Goal: Task Accomplishment & Management: Complete application form

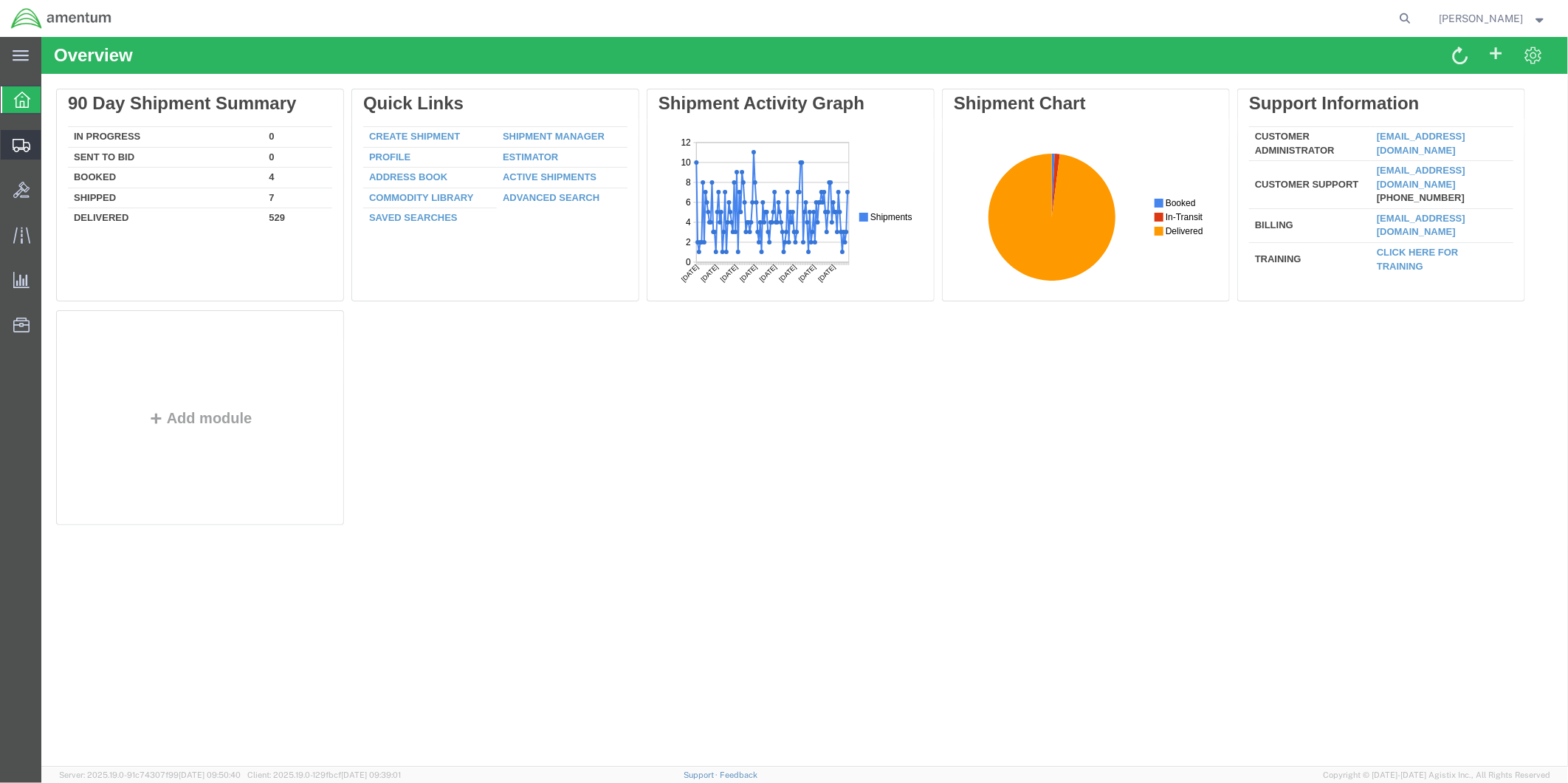
click at [0, 0] on span "Create from Template" at bounding box center [0, 0] width 0 height 0
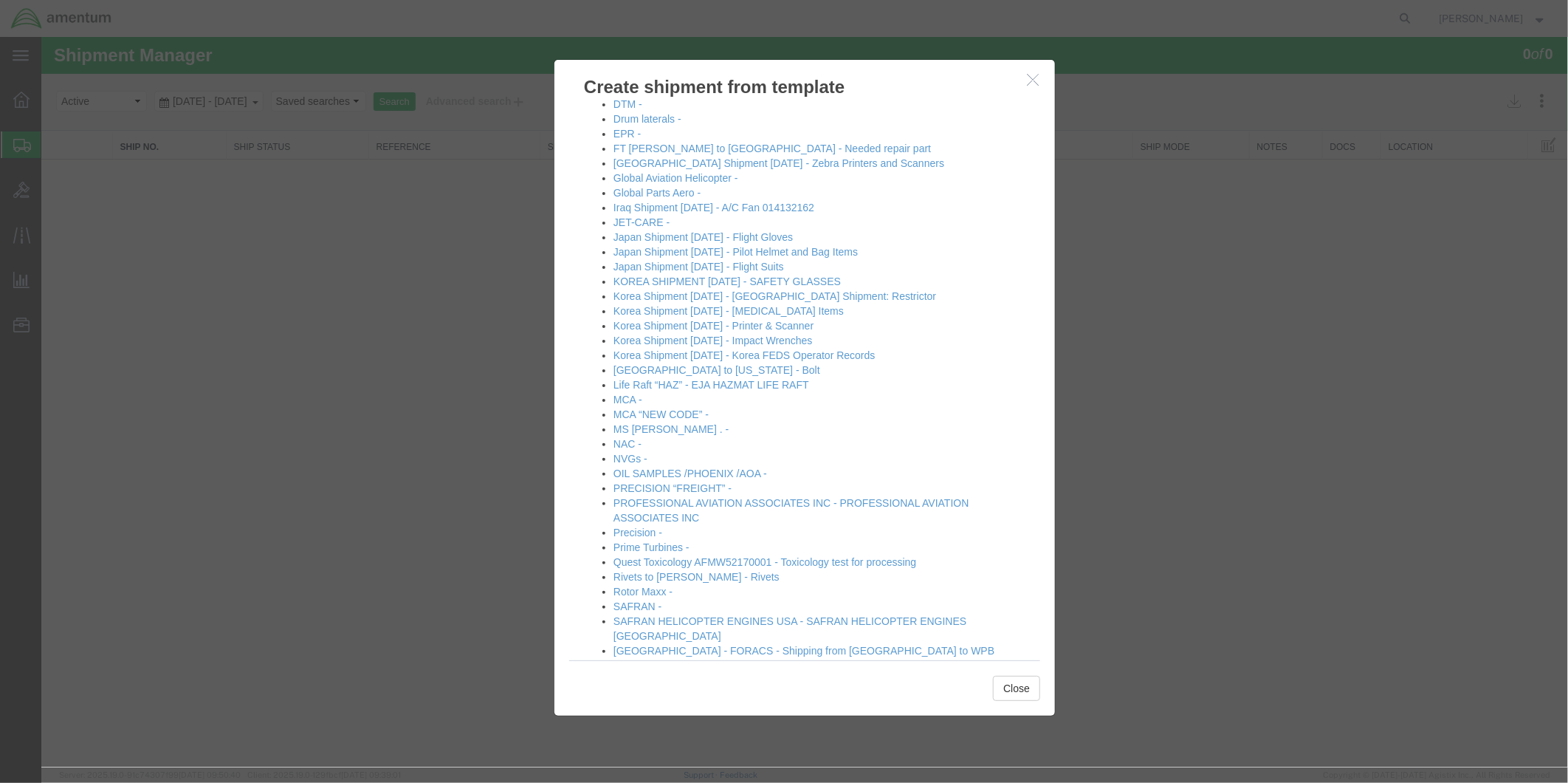
scroll to position [587, 0]
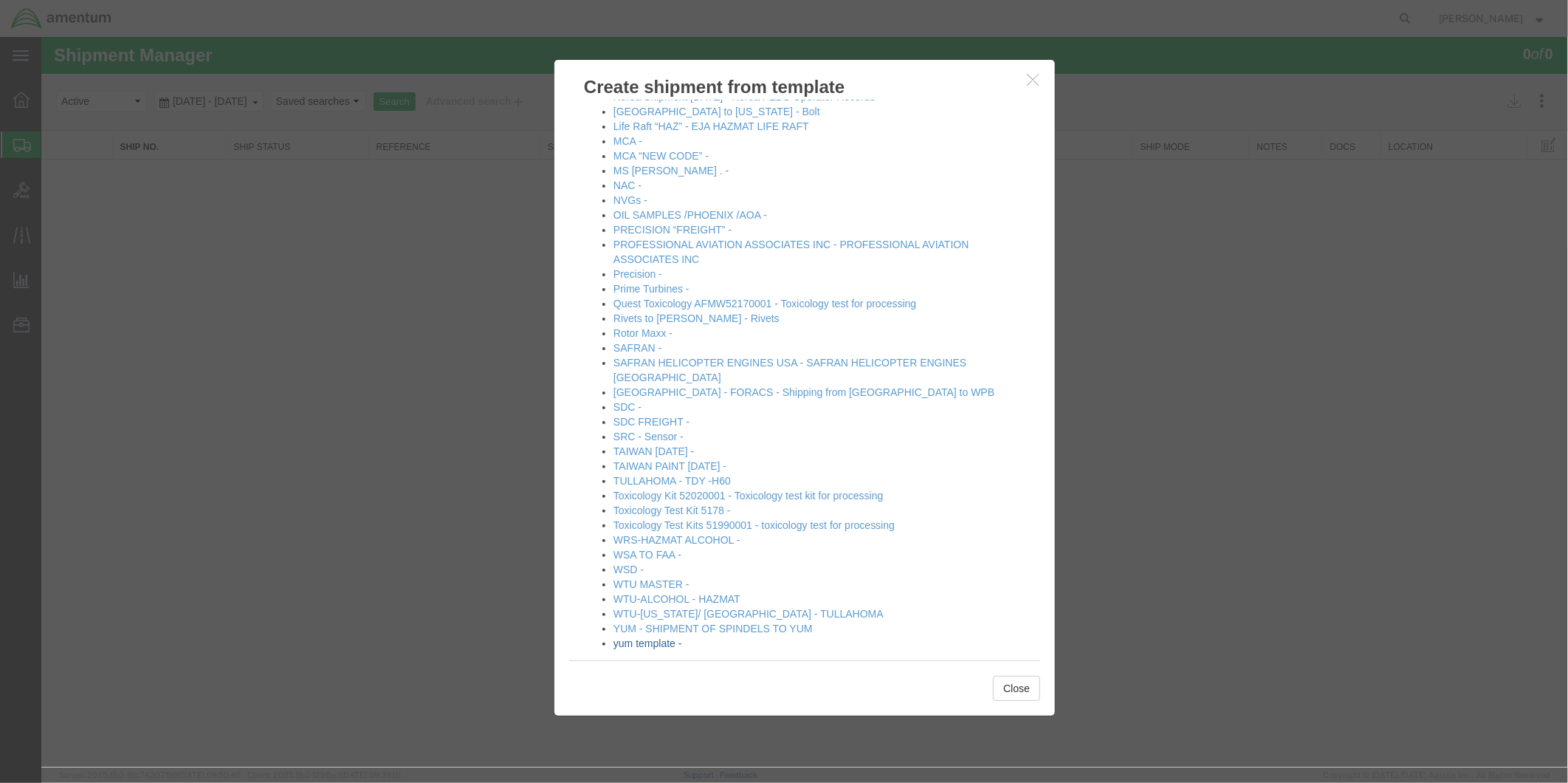
click at [642, 637] on link "yum template -" at bounding box center [647, 642] width 69 height 11
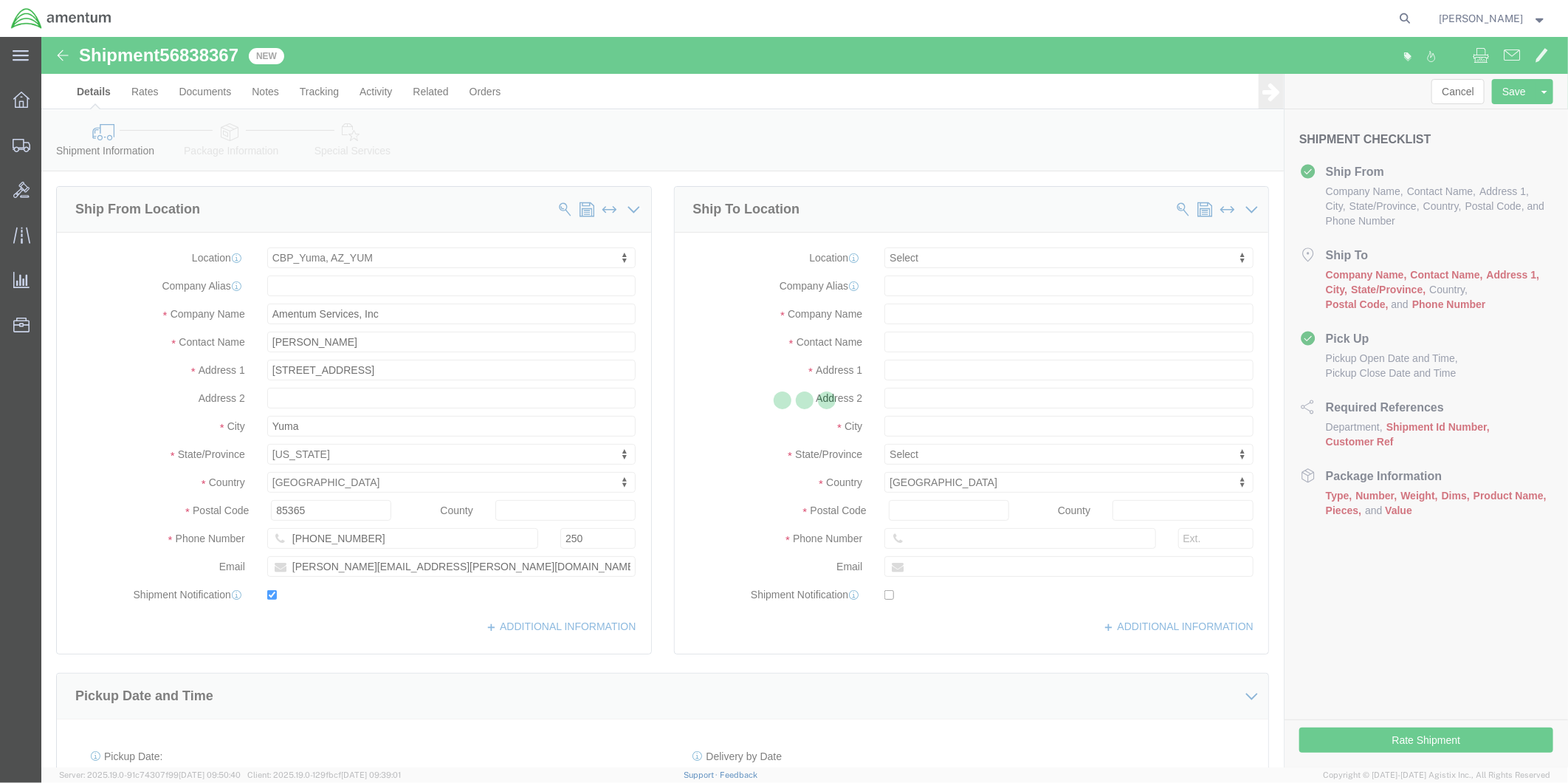
select select "49951"
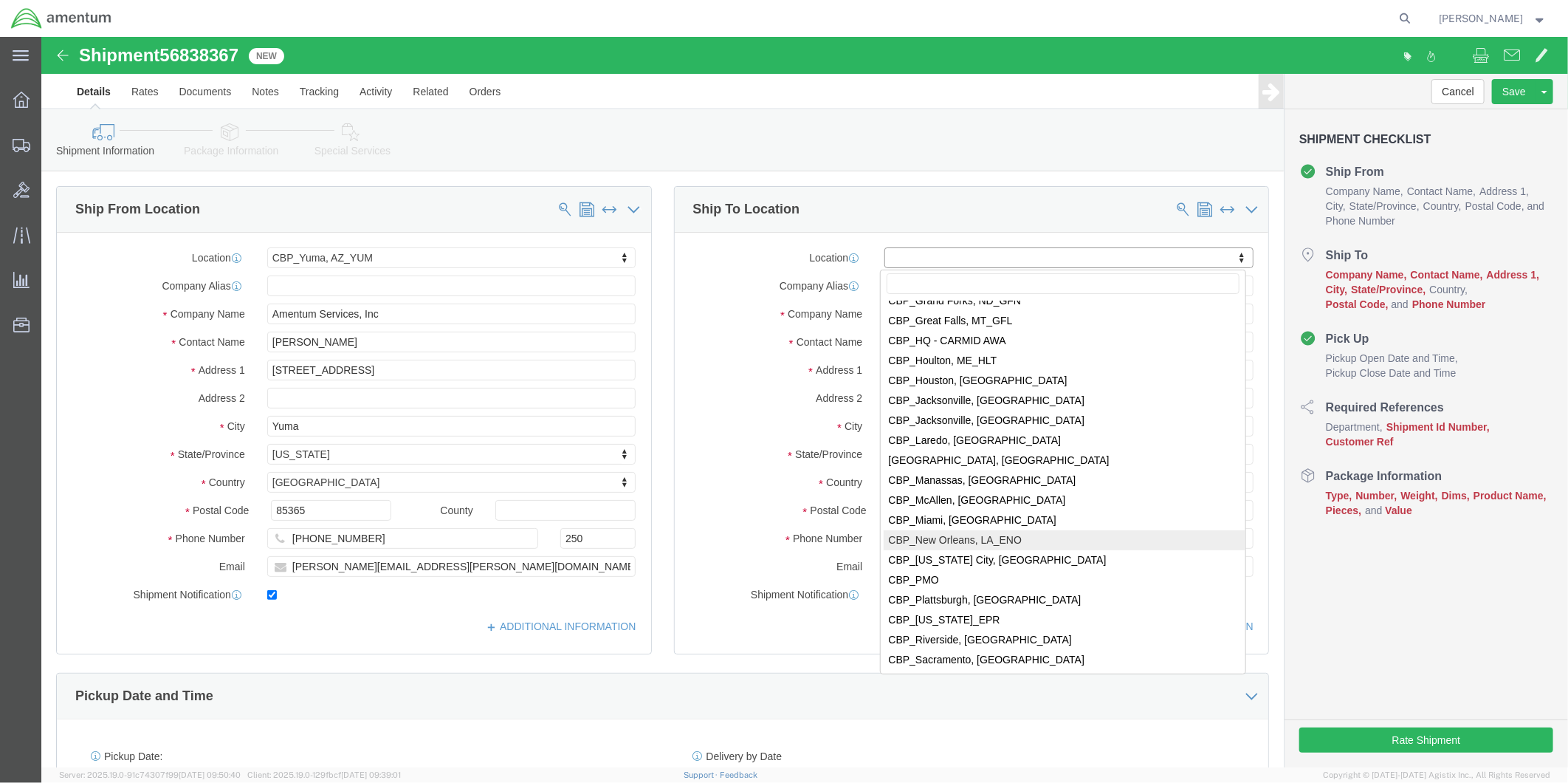
scroll to position [3035, 0]
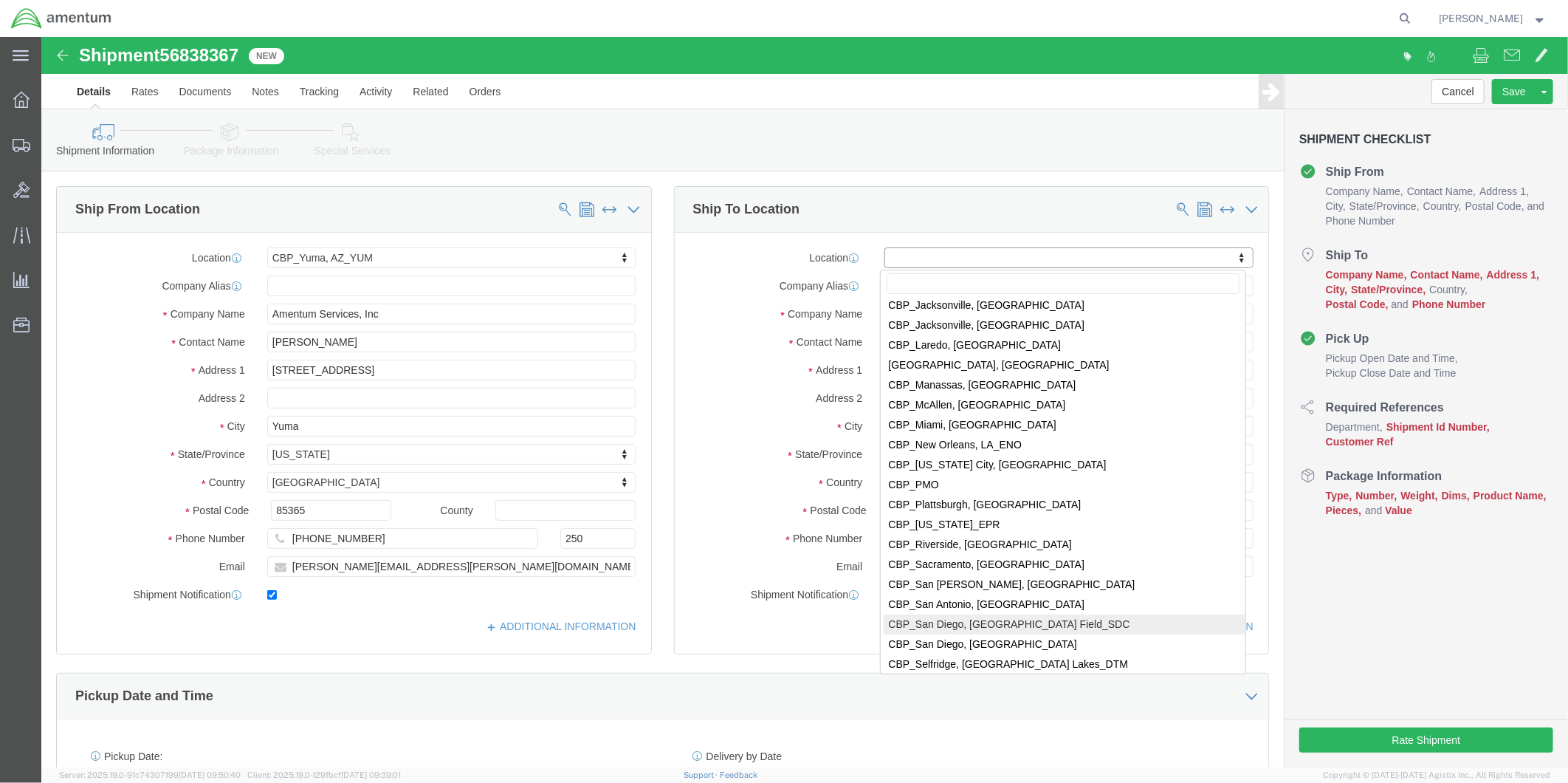
select select "49947"
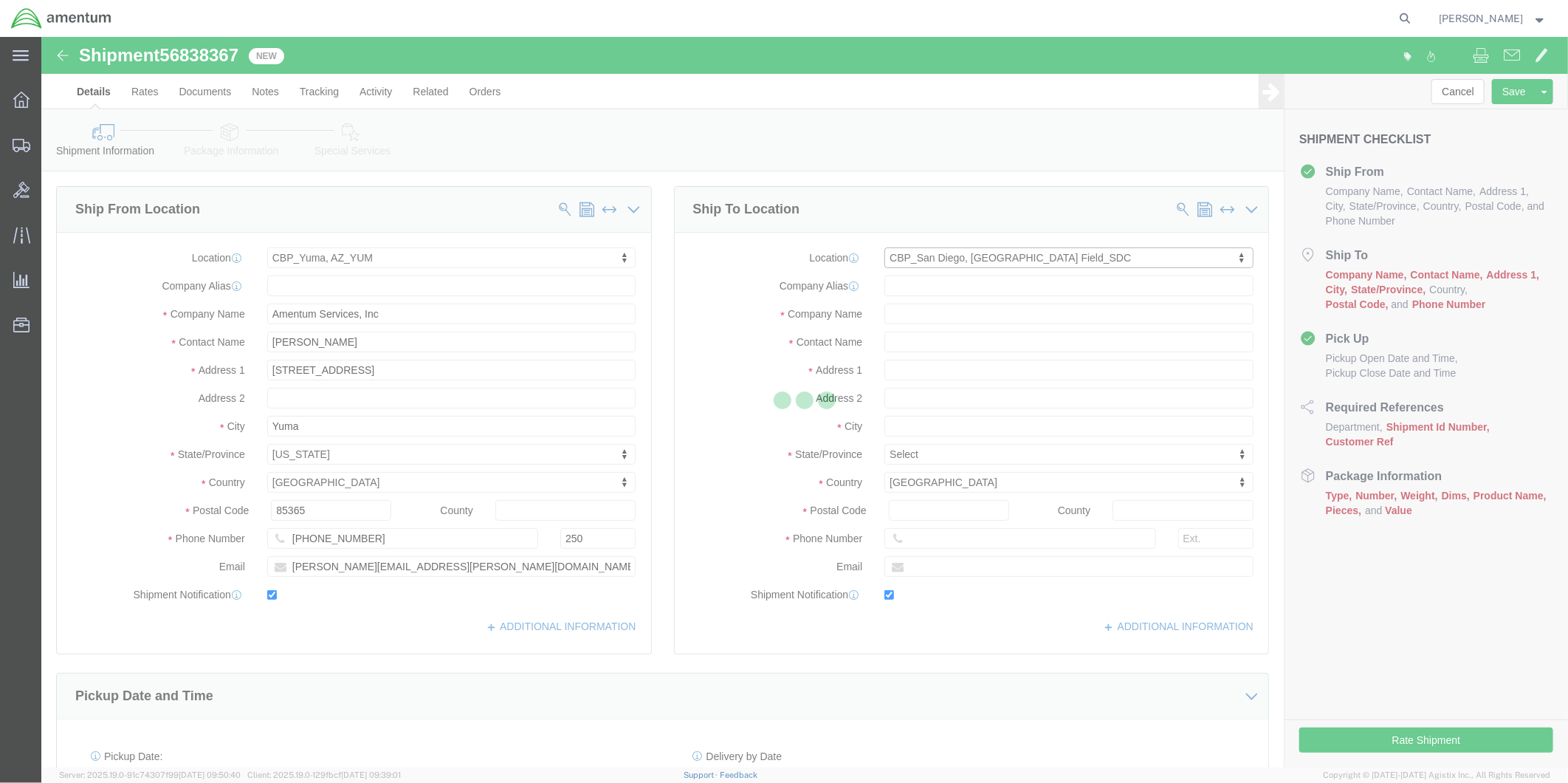
type input "Amentum Services, Inc"
type input "[PERSON_NAME]"
type input "[STREET_ADDRESS]"
type input "[GEOGRAPHIC_DATA]"
type input "92154"
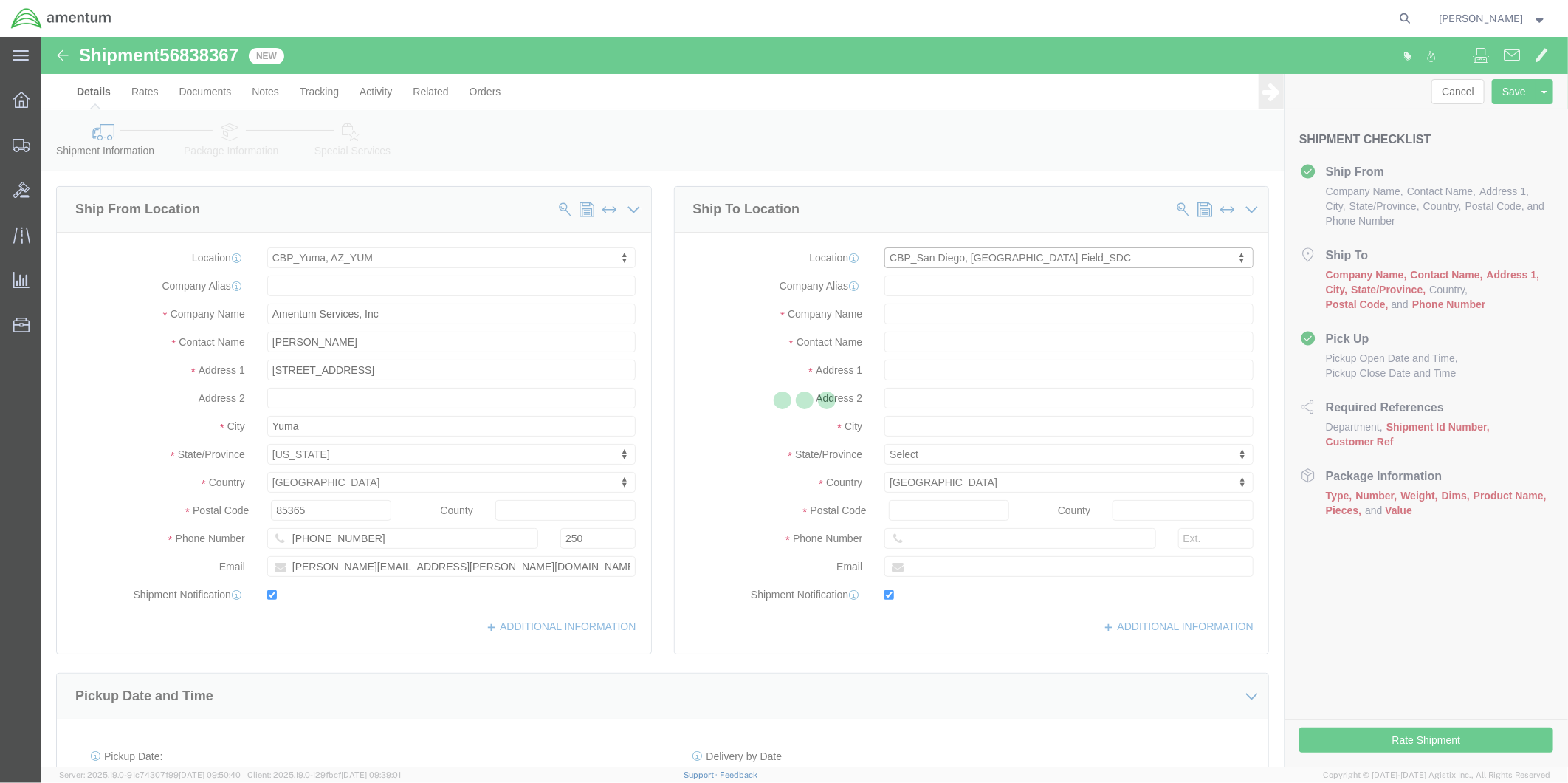
type input "[PHONE_NUMBER]"
type input "[PERSON_NAME][EMAIL_ADDRESS][PERSON_NAME][DOMAIN_NAME]"
checkbox input "true"
select select "CA"
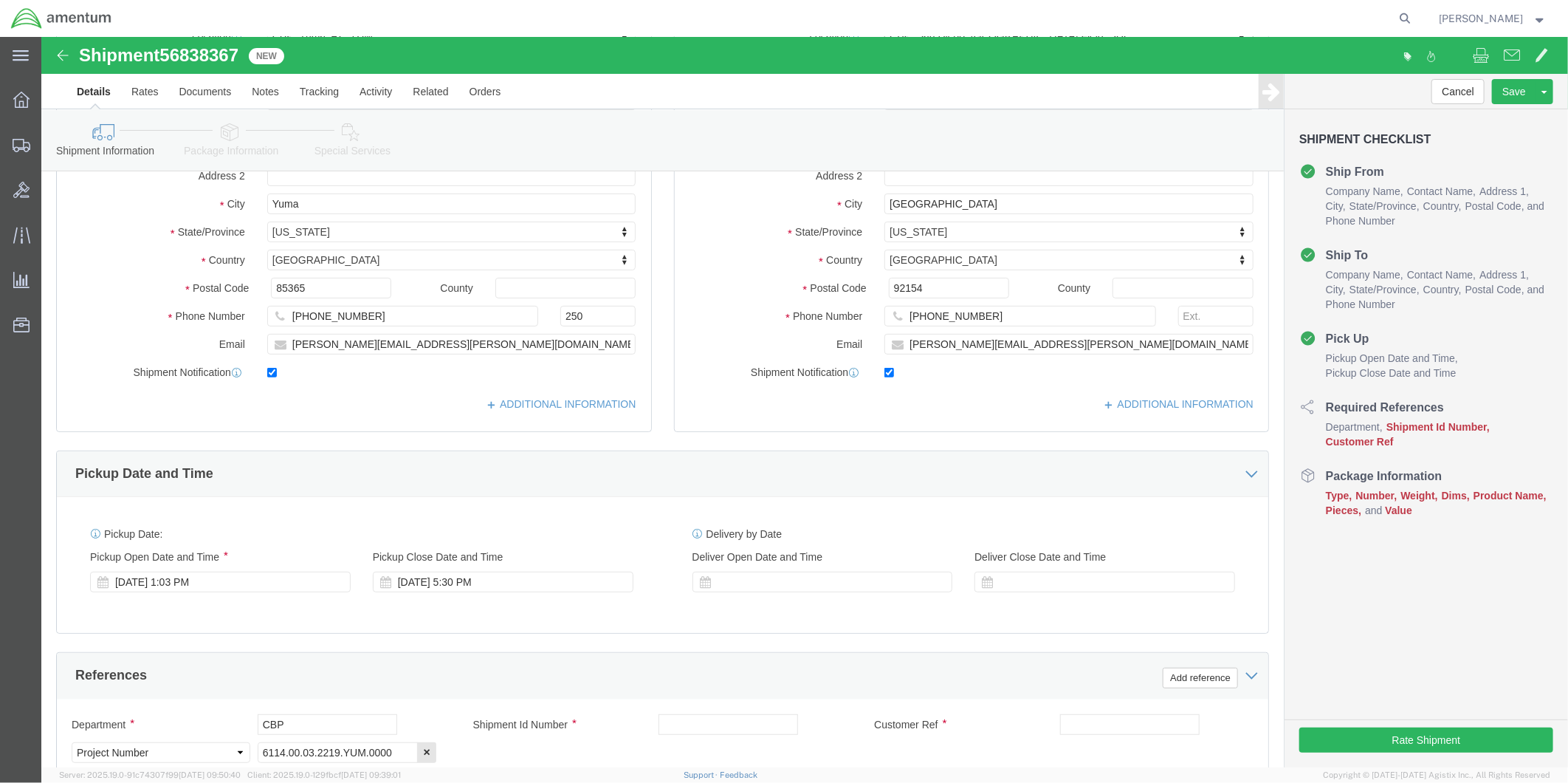
scroll to position [492, 0]
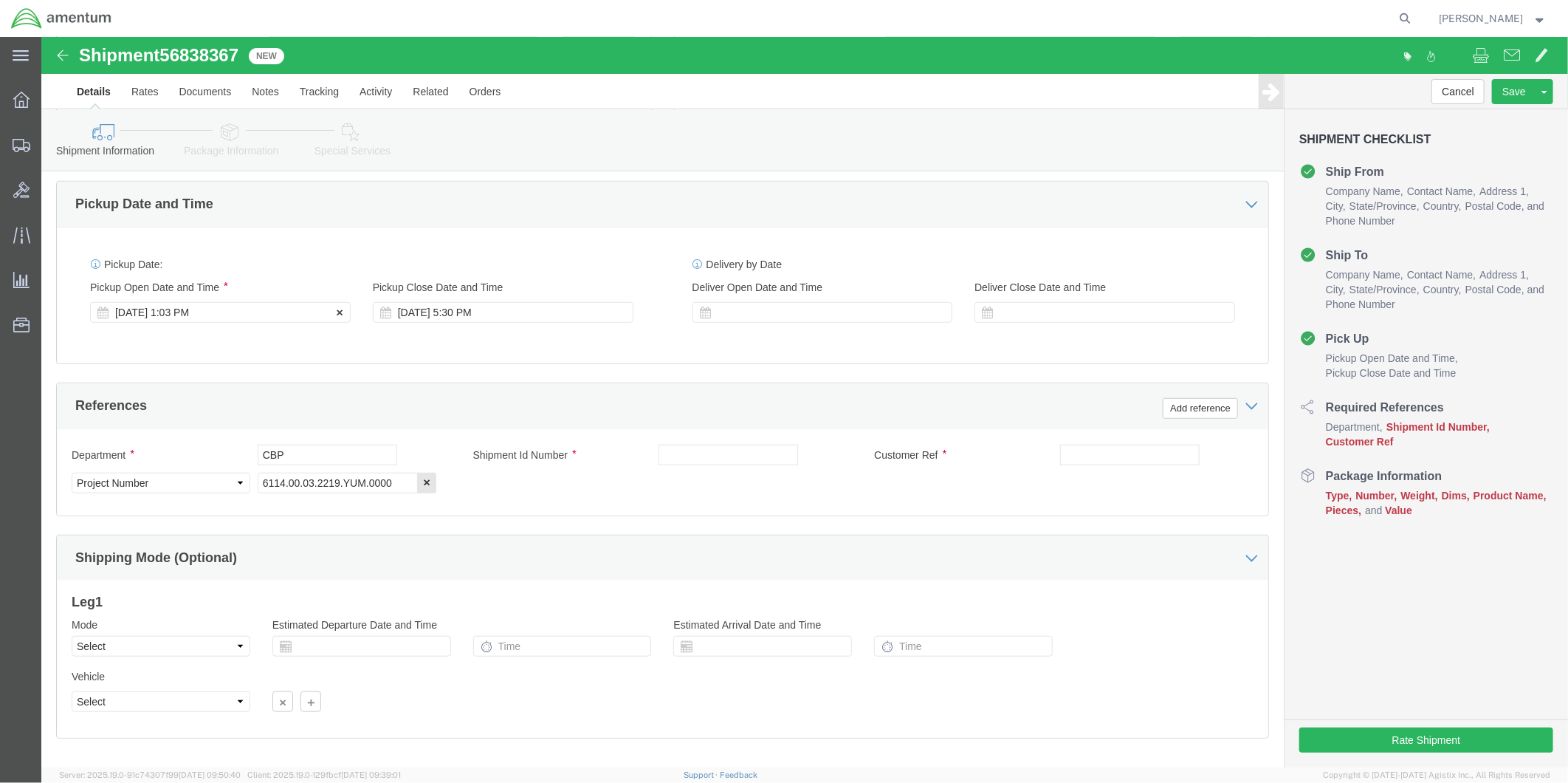
click div "[DATE] 1:03 PM"
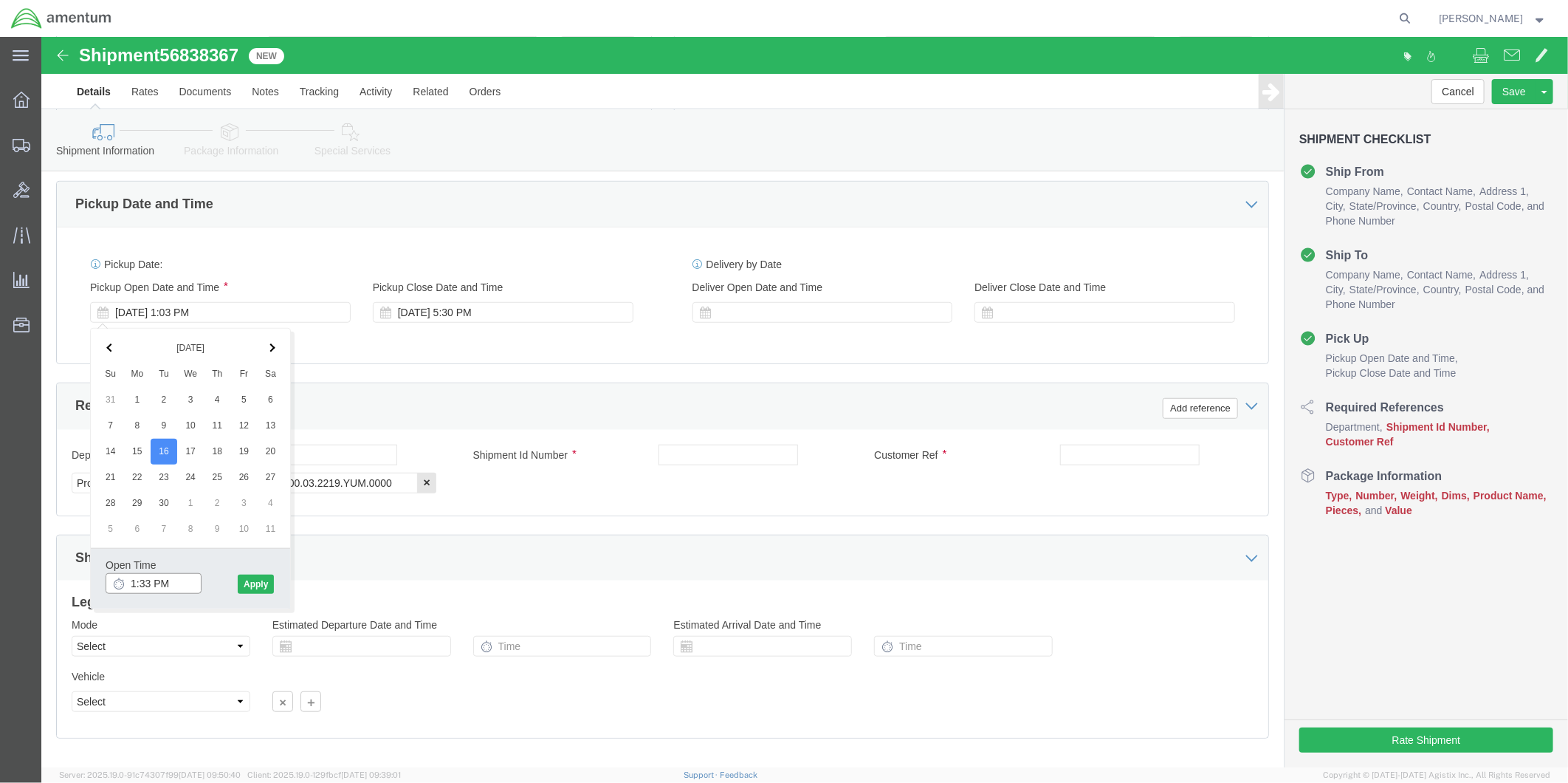
type input "2:00 PM"
click button "Apply"
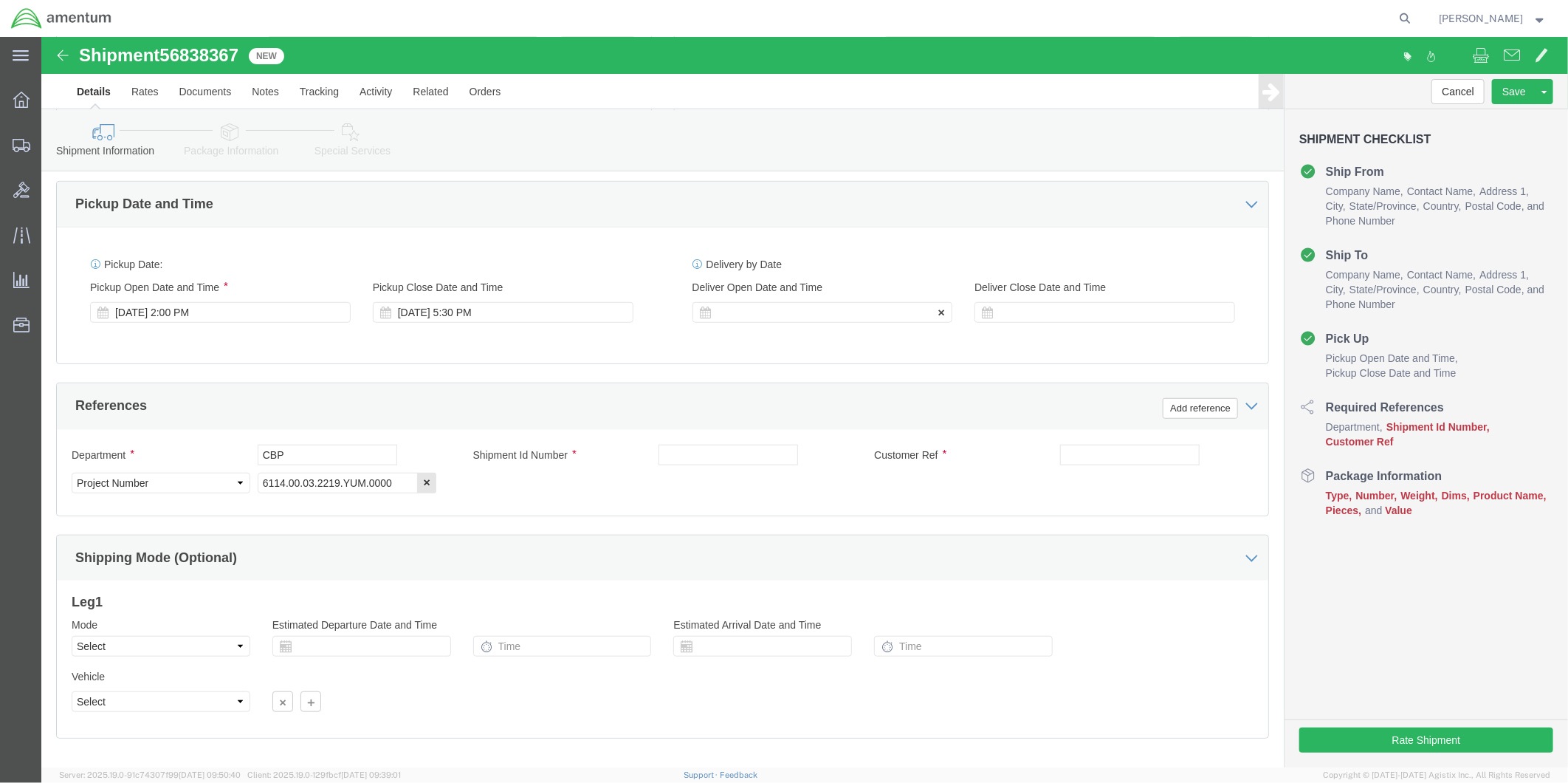
click div
click input "6:30 PM"
type input "9:00 AM"
click button "Apply"
click div
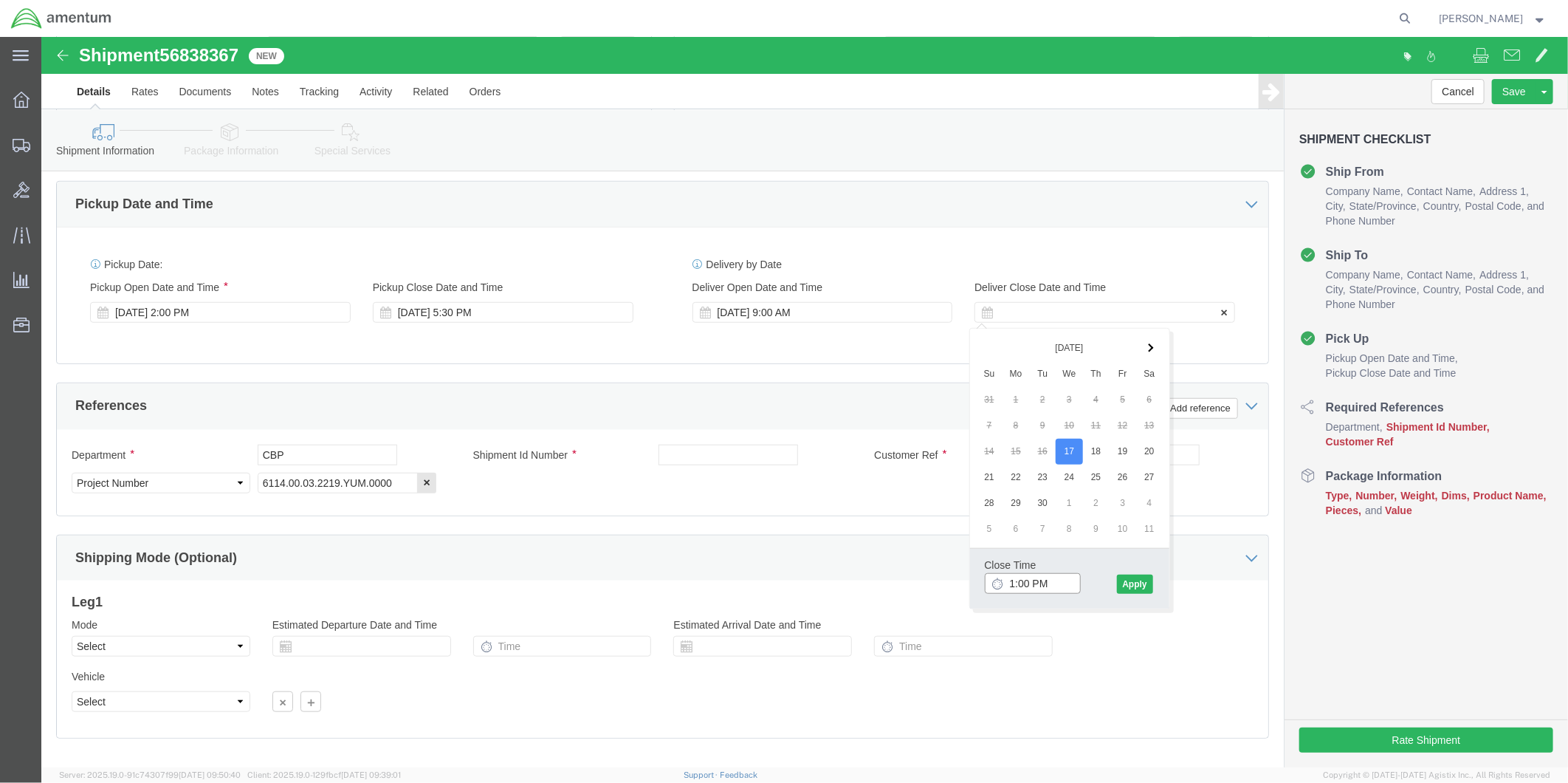
type input "12:00 PM"
click button "Apply"
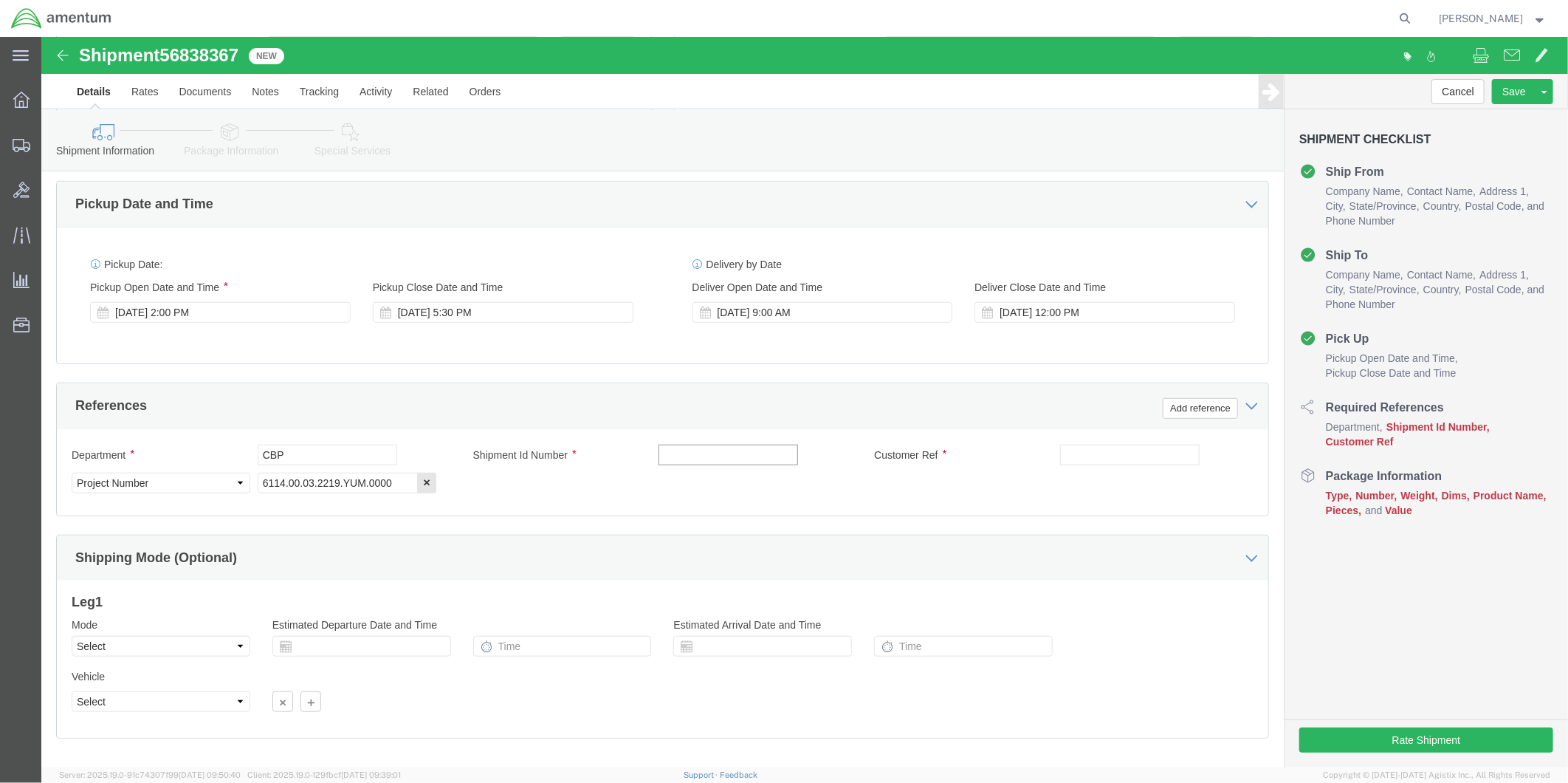
click input "text"
type input "536-000711"
click input "text"
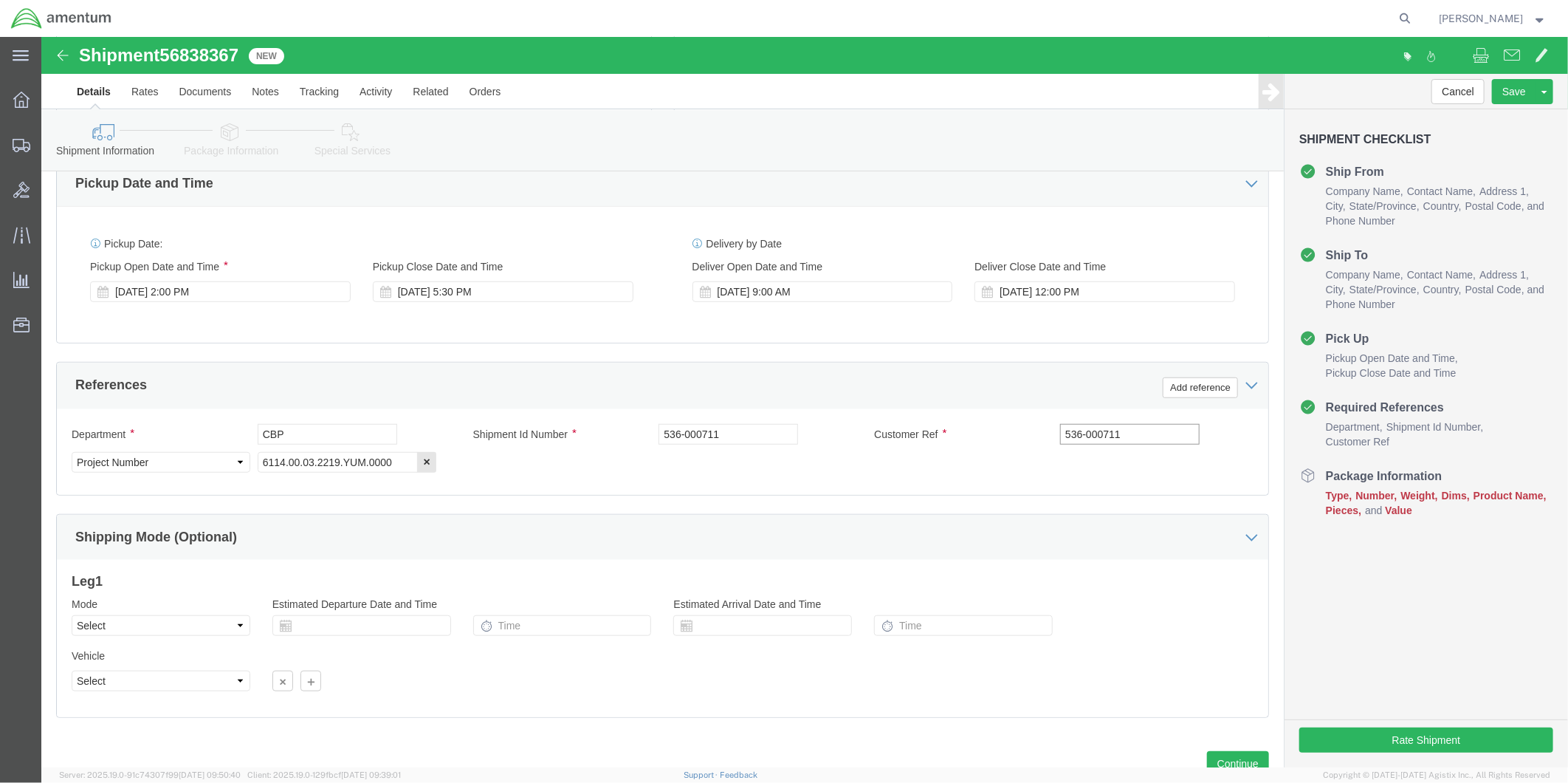
scroll to position [571, 0]
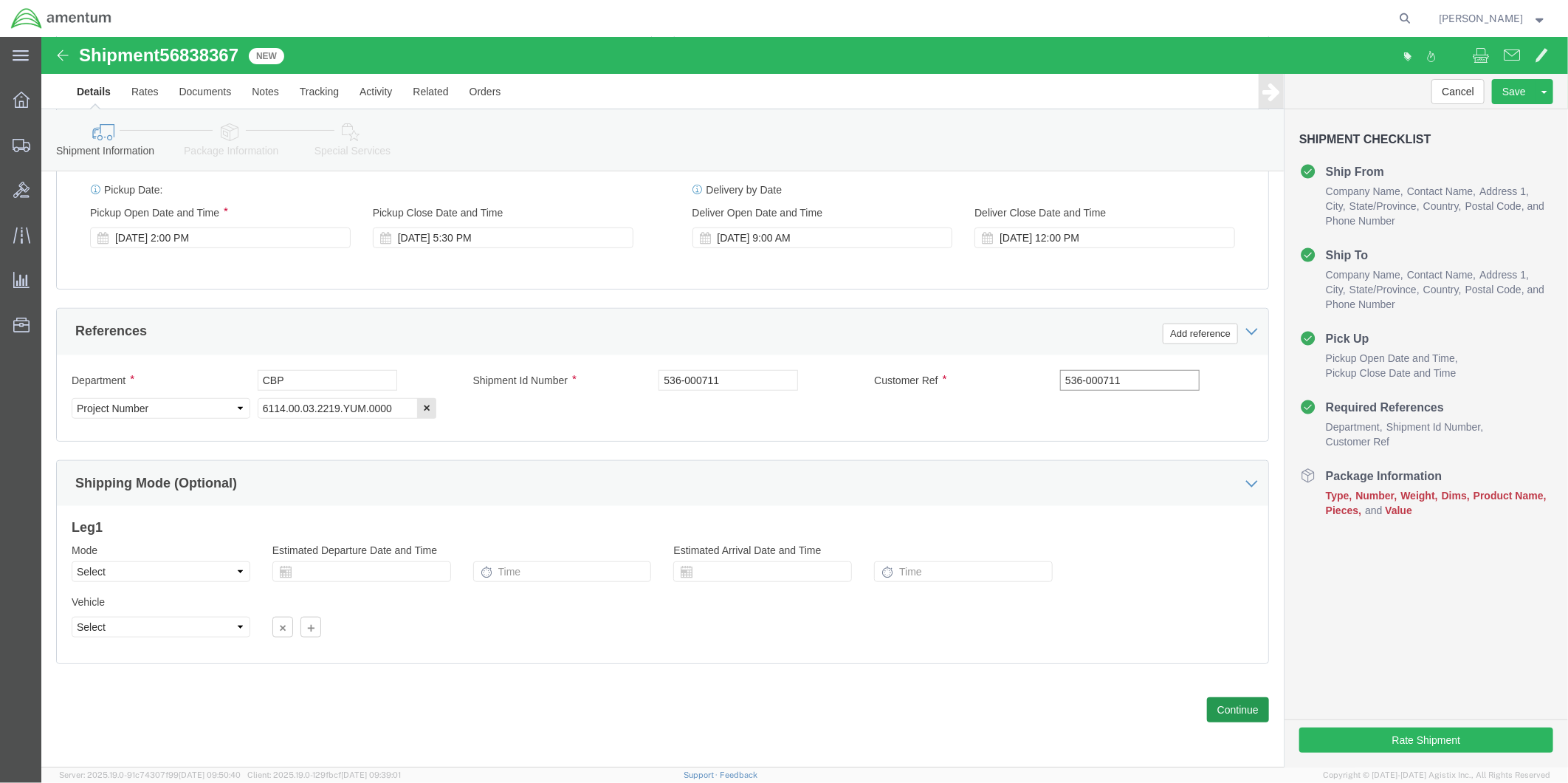
type input "536-000711"
click button "Continue"
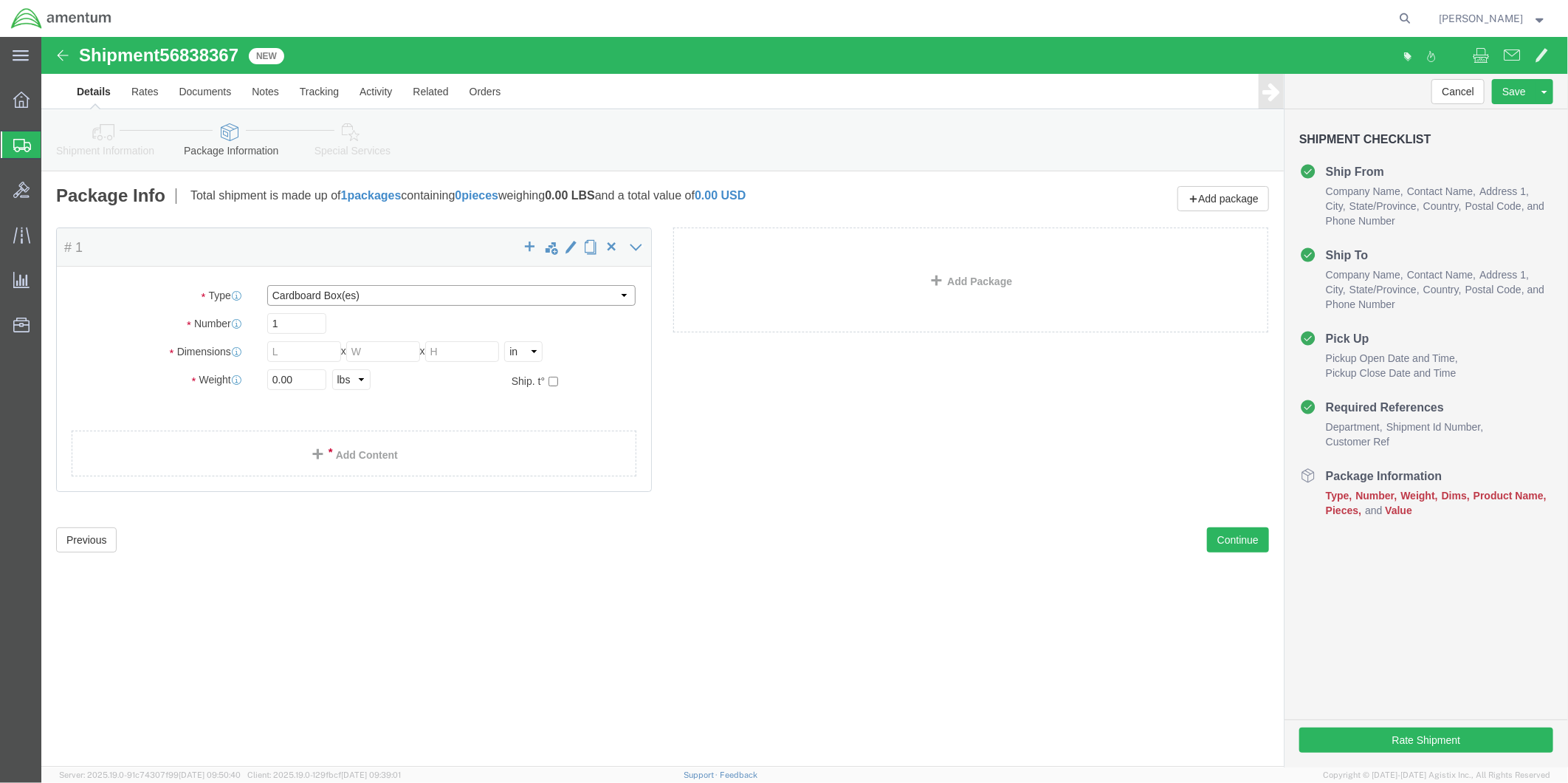
click select "Select BCK Boxes Bale(s) Basket(s) Bolt(s) Bottle(s) Buckets Bulk Bundle(s) Can…"
select select "SBX"
click select "Select BCK Boxes Bale(s) Basket(s) Bolt(s) Bottle(s) Buckets Bulk Bundle(s) Can…"
type input "12.25"
type input "11.00"
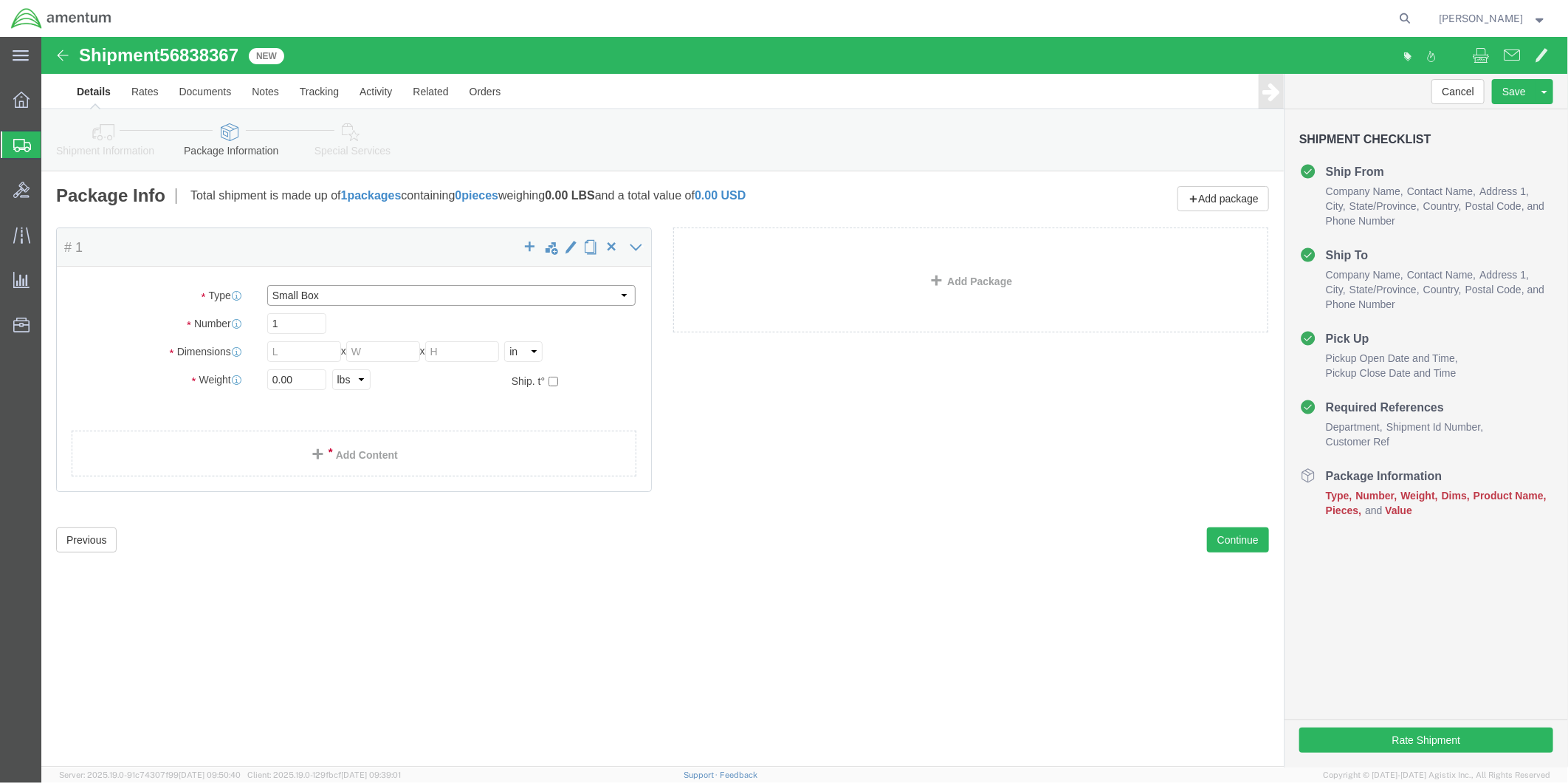
type input "1.50"
click input "0.00"
drag, startPoint x: 254, startPoint y: 343, endPoint x: 216, endPoint y: 347, distance: 38.2
click div "0.00 Select kgs lbs"
type input ".5"
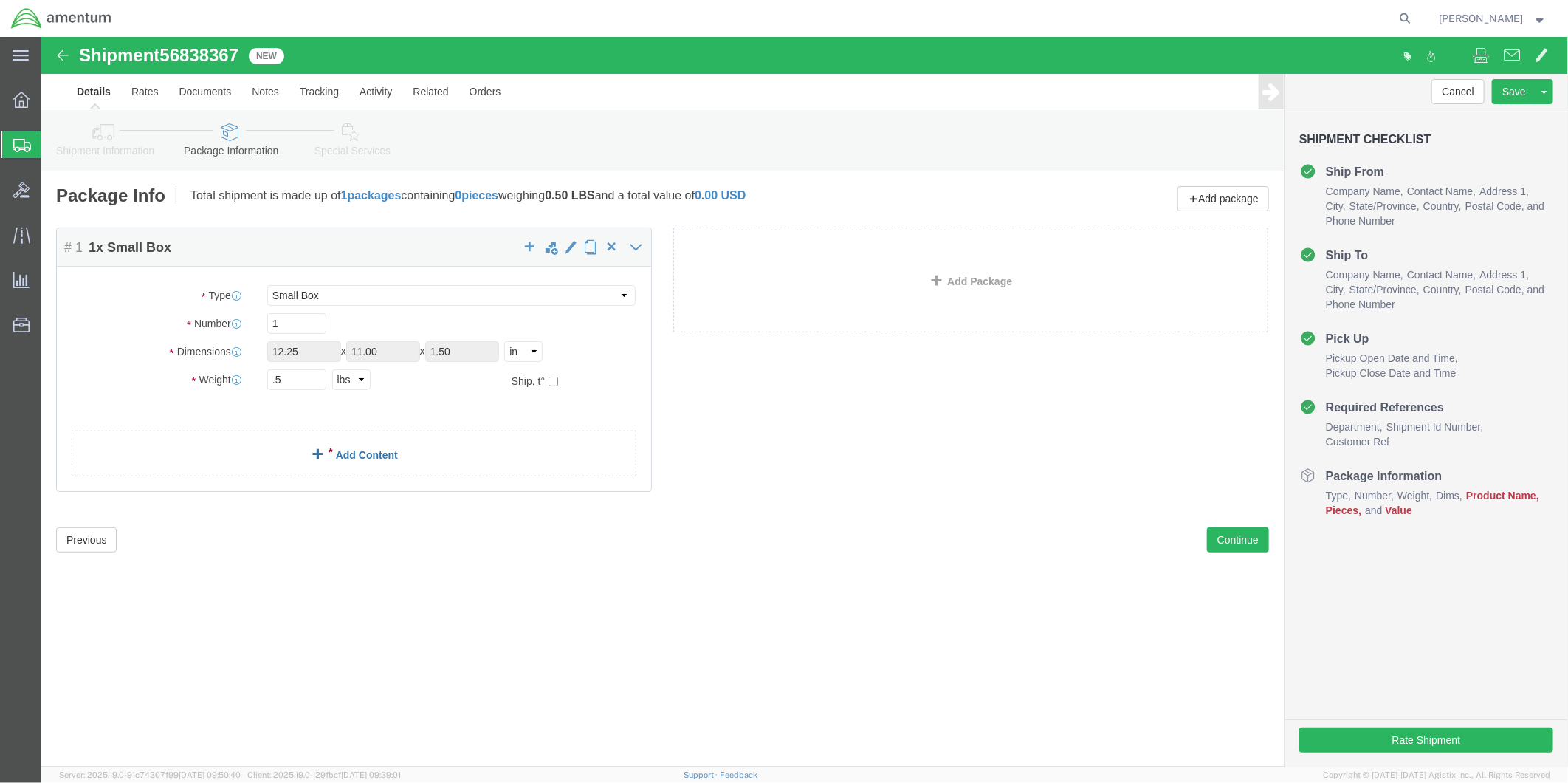
click link "Add Content"
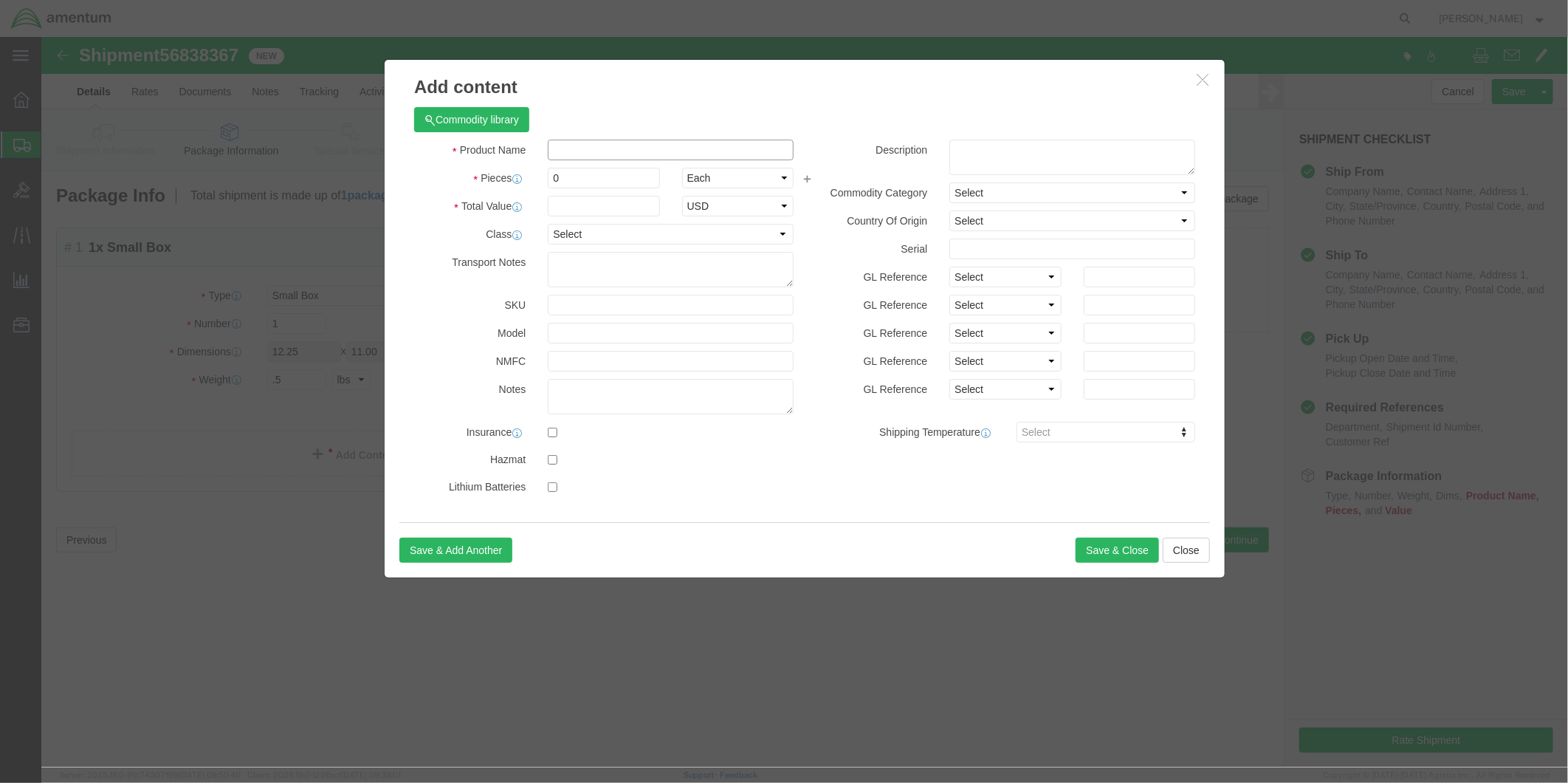
click input "text"
type input "LEAD IGNITOR"
click div "Commodity library"
click textarea
type textarea "LEAD IGNITOR"
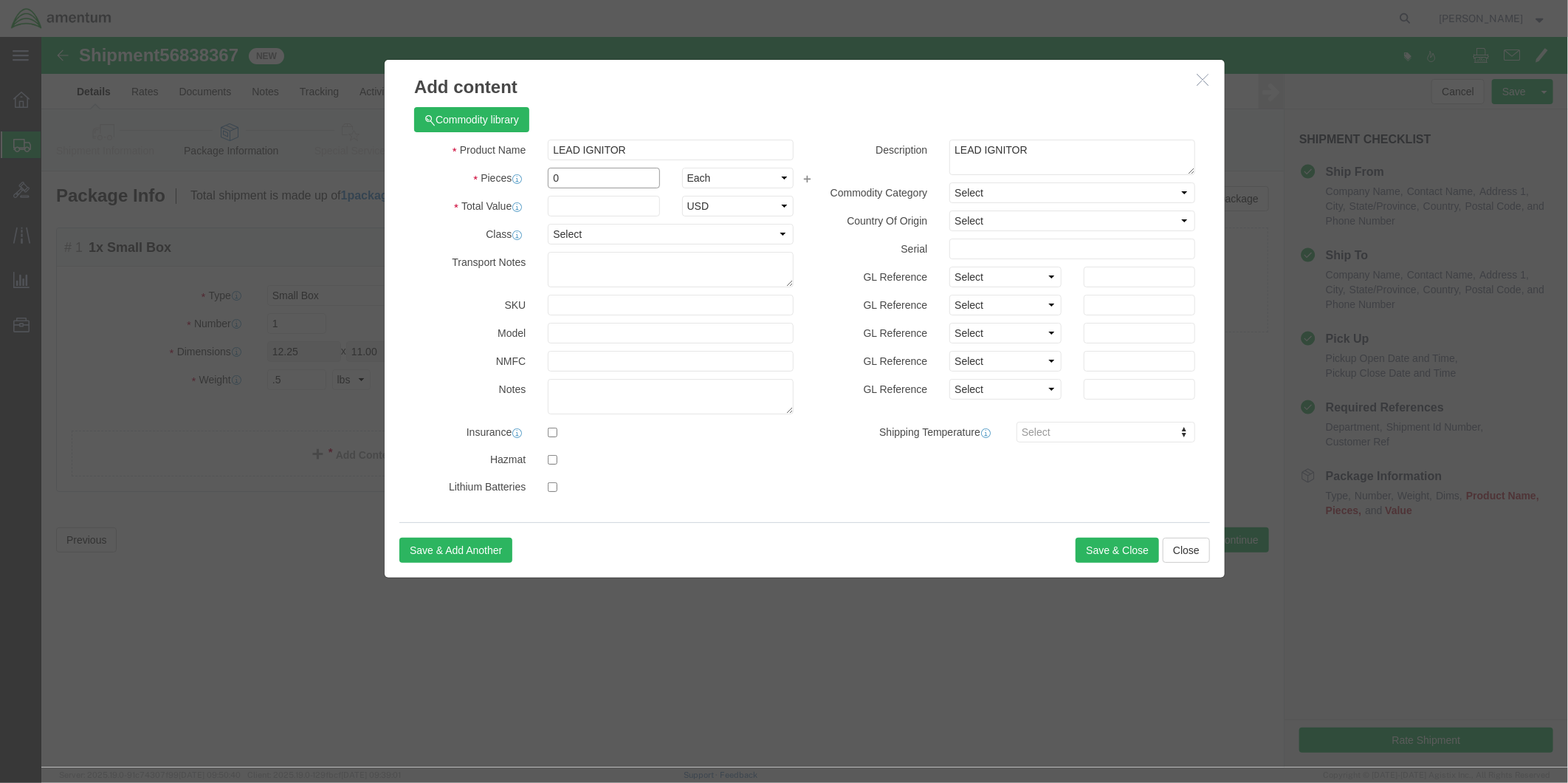
drag, startPoint x: 537, startPoint y: 139, endPoint x: 507, endPoint y: 142, distance: 30.1
click input "0"
type input "1"
click input "text"
type input "515.00"
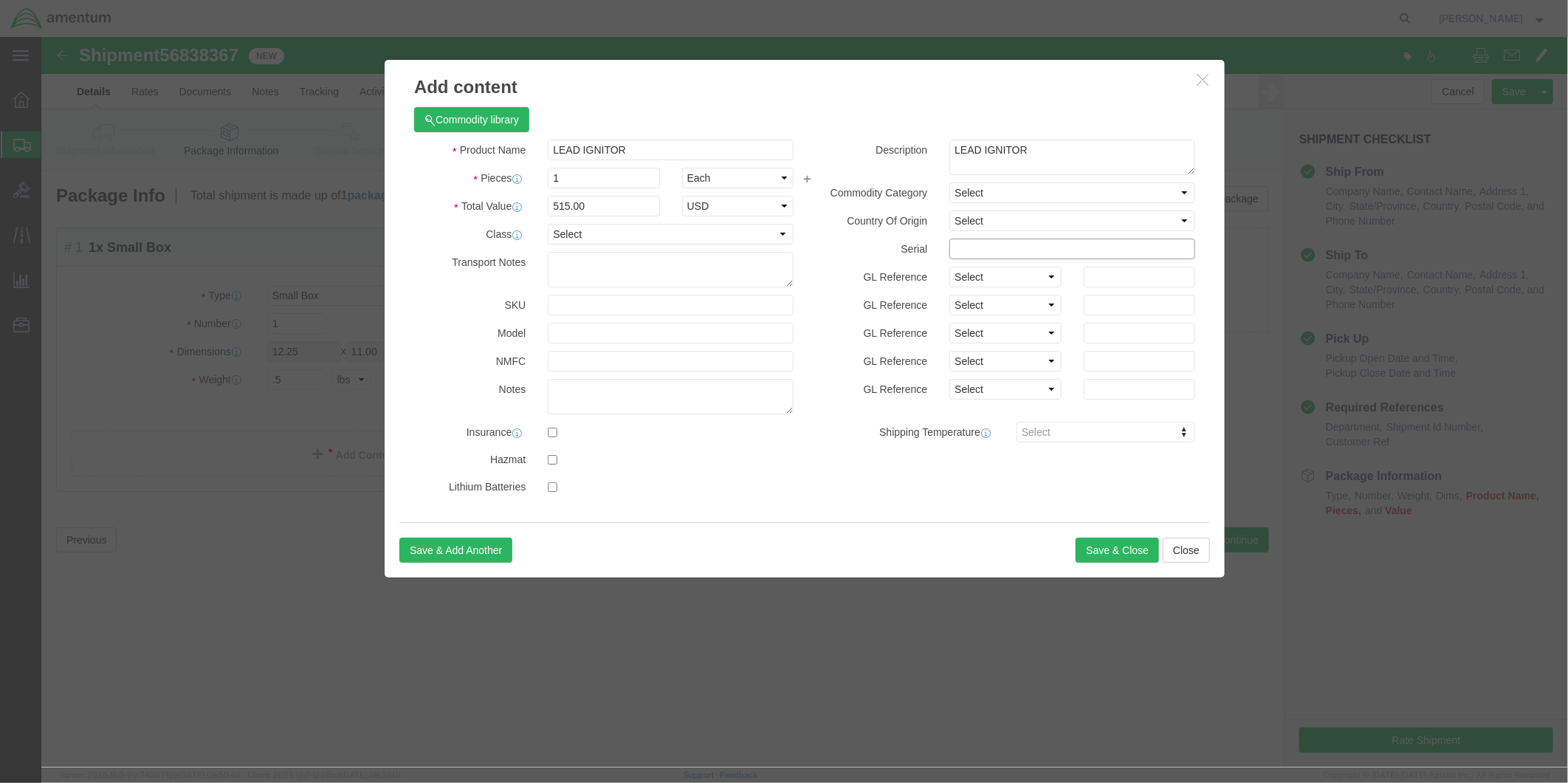
click input "text"
type input "36049"
click button "Save & Close"
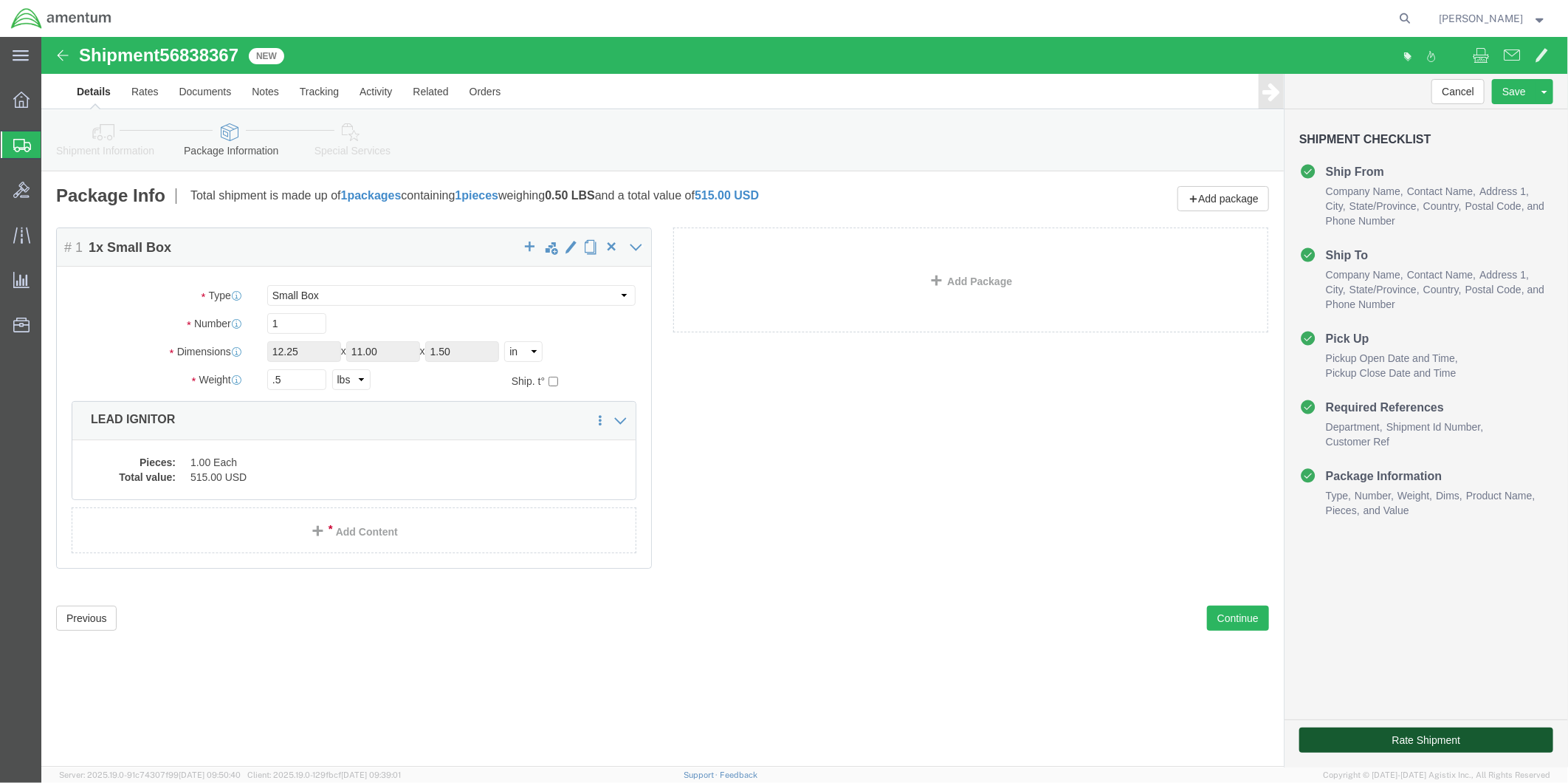
click button "Rate Shipment"
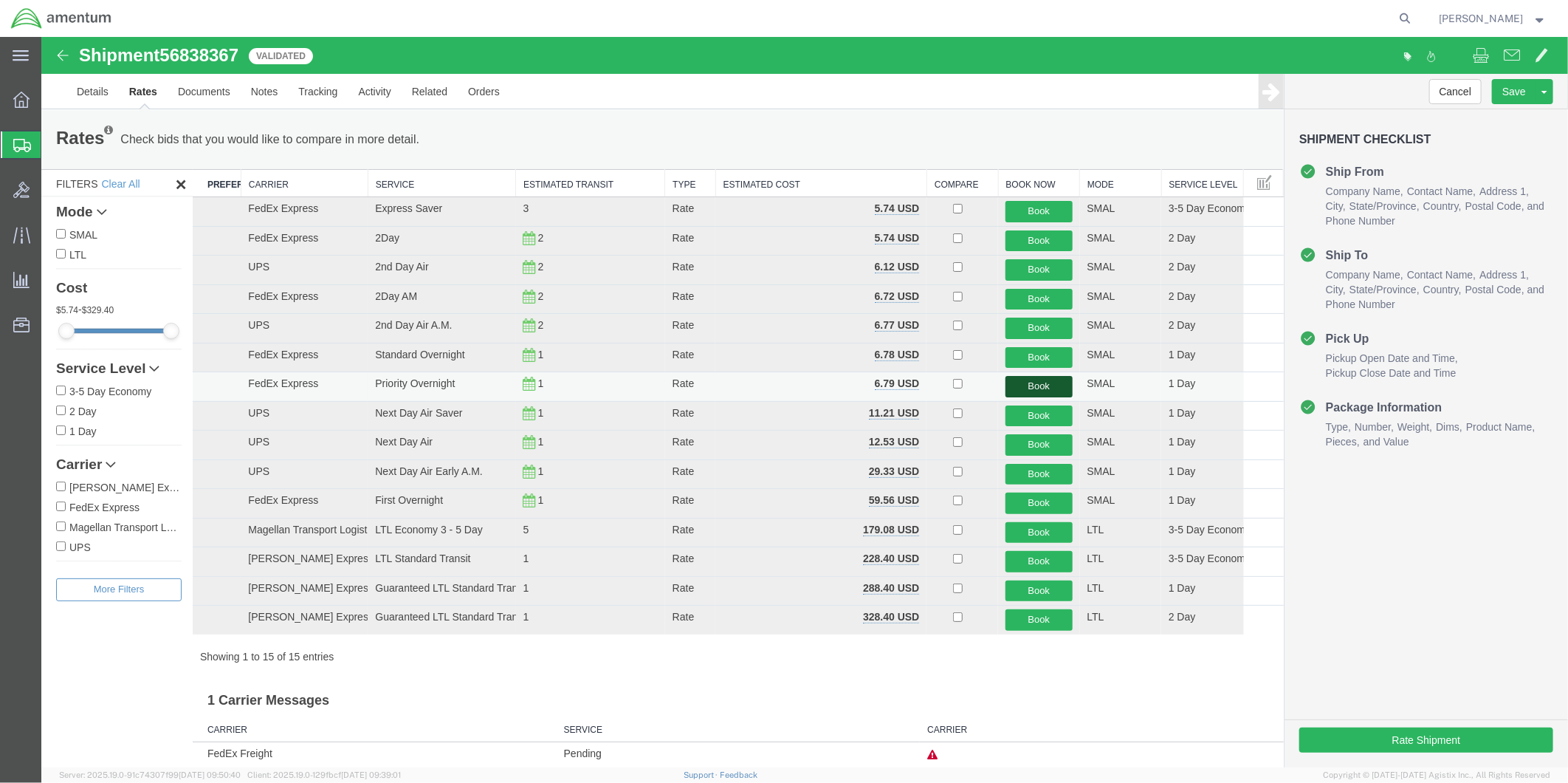
click at [1033, 389] on button "Book" at bounding box center [1037, 385] width 66 height 21
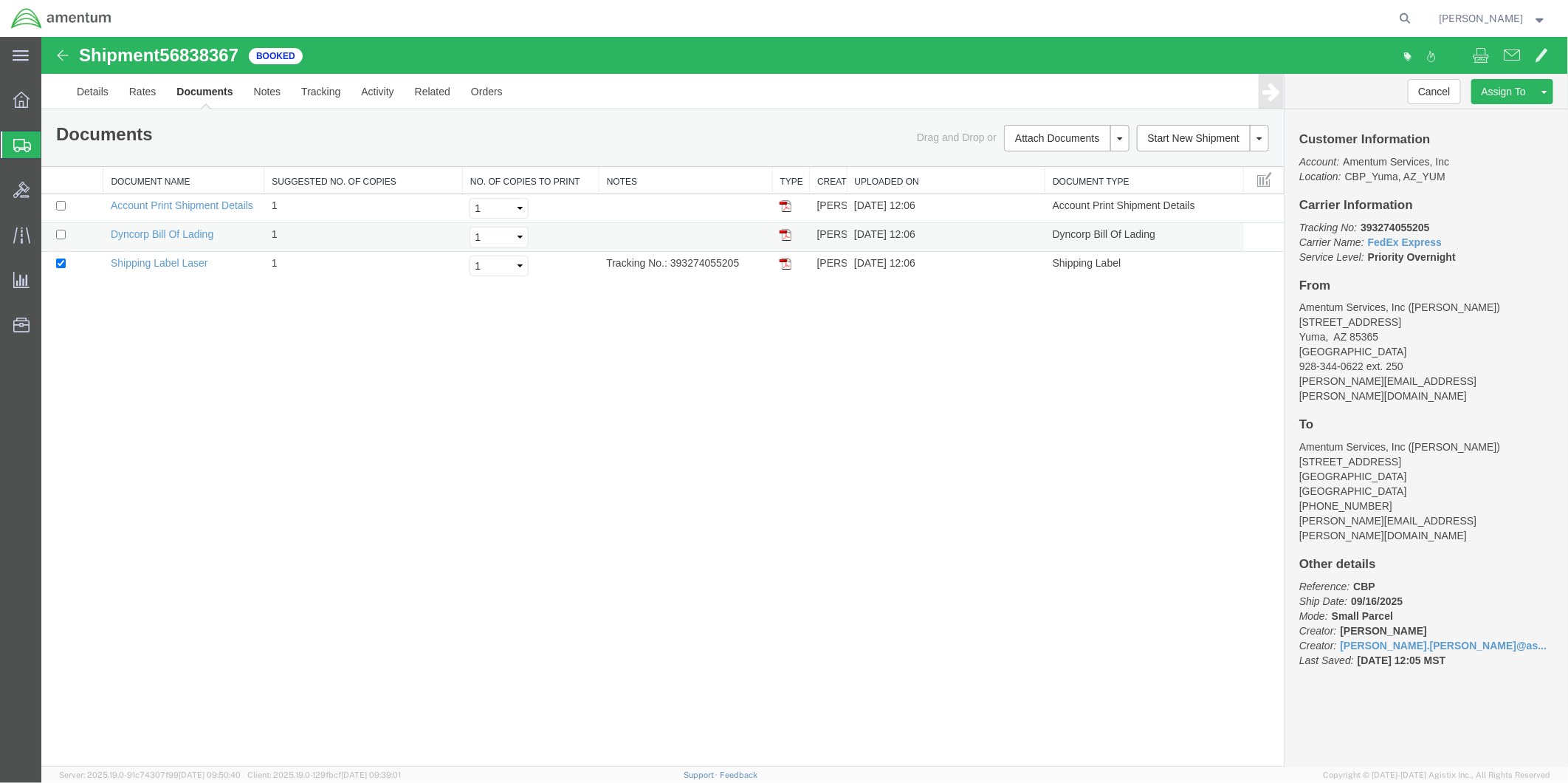
click at [788, 226] on td at bounding box center [789, 236] width 37 height 29
drag, startPoint x: 785, startPoint y: 236, endPoint x: 685, endPoint y: 349, distance: 150.9
click at [785, 236] on img at bounding box center [784, 234] width 11 height 11
click at [787, 263] on img at bounding box center [784, 263] width 11 height 11
click at [87, 93] on link "Details" at bounding box center [92, 90] width 52 height 35
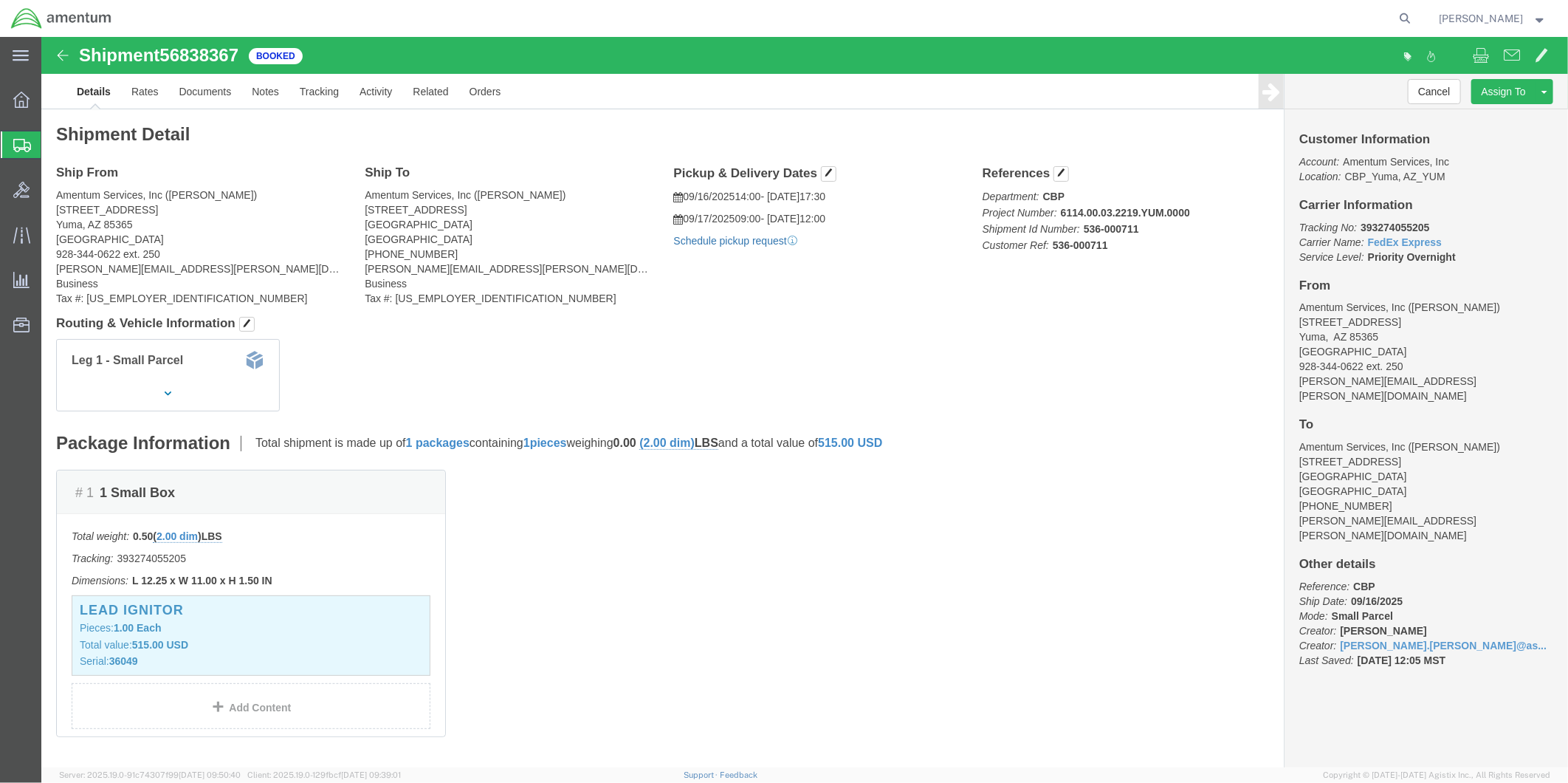
click link "Schedule pickup request"
drag, startPoint x: 1245, startPoint y: 187, endPoint x: 1408, endPoint y: 212, distance: 164.9
click div "Customer Information Account: Amentum Services, Inc Location: CBP_Yuma, [GEOGRA…"
drag, startPoint x: 1408, startPoint y: 212, endPoint x: 1318, endPoint y: 214, distance: 90.0
copy p "Tracking No: 393274055205 Carrier Name: FedEx Express FedEx Express Service Lev…"
